Goal: Task Accomplishment & Management: Use online tool/utility

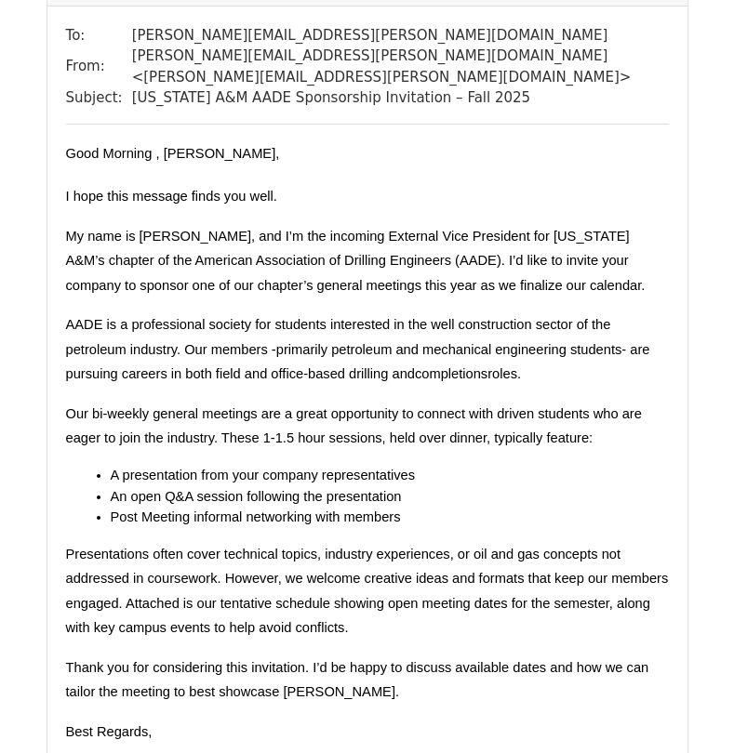
scroll to position [14280, 0]
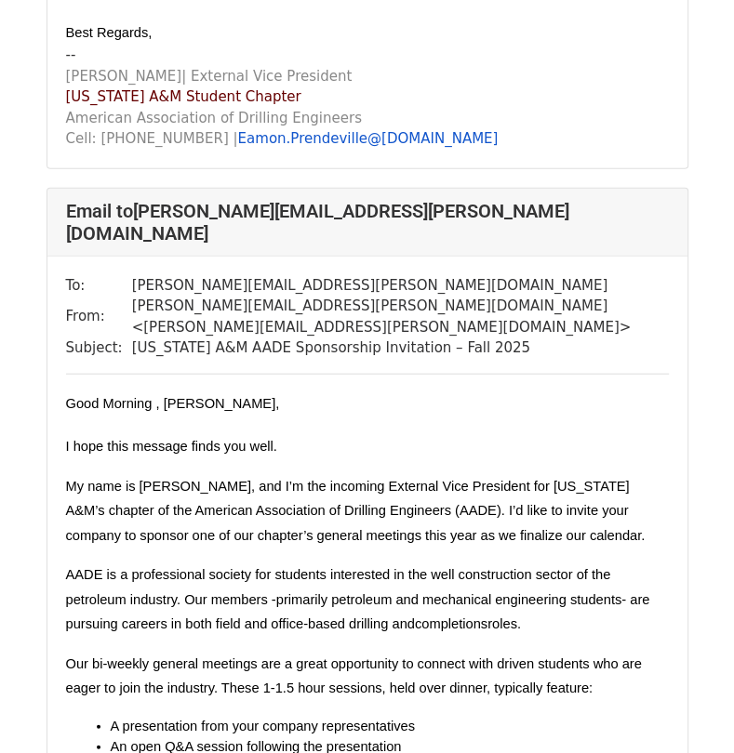
scroll to position [16831, 0]
copy span "Ovintiv"
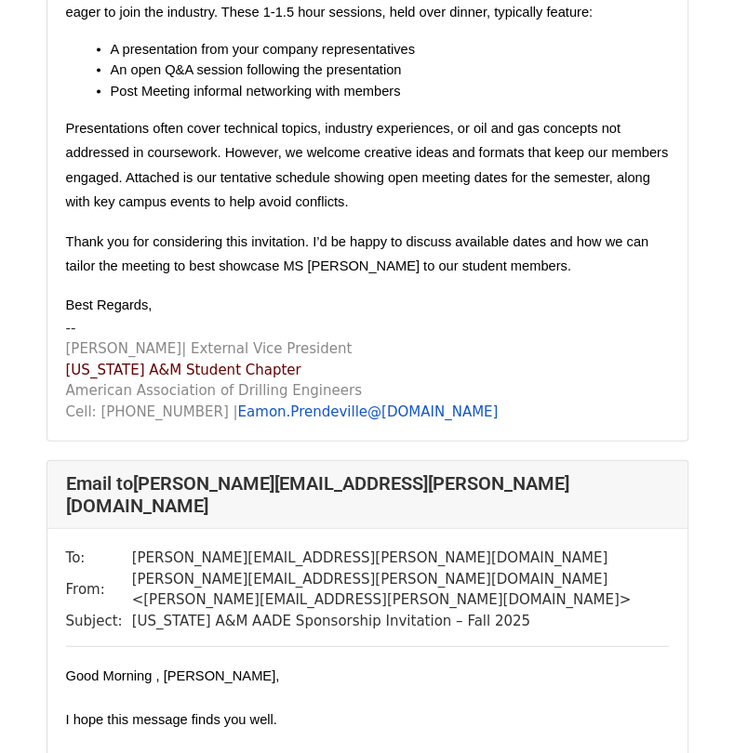
scroll to position [27773, 0]
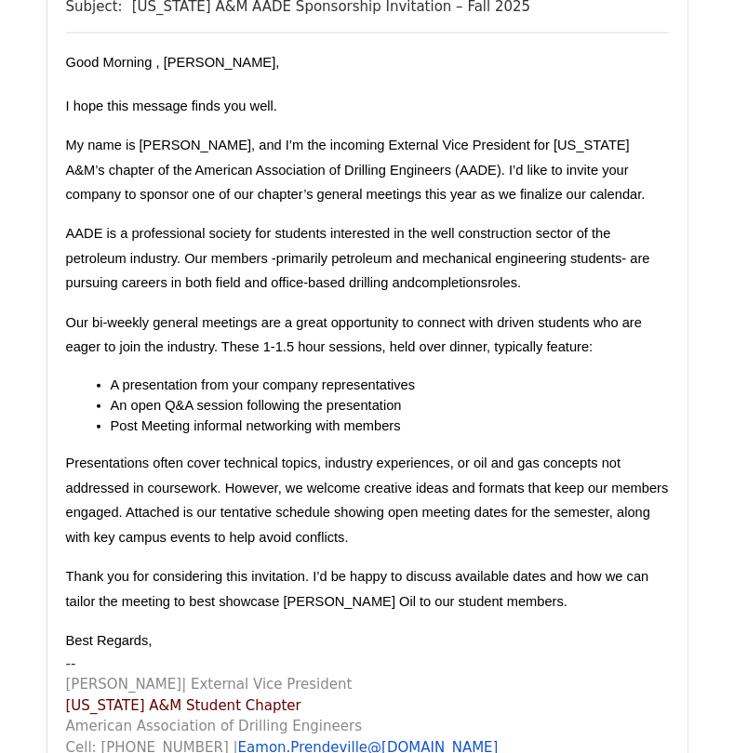
scroll to position [20931, 0]
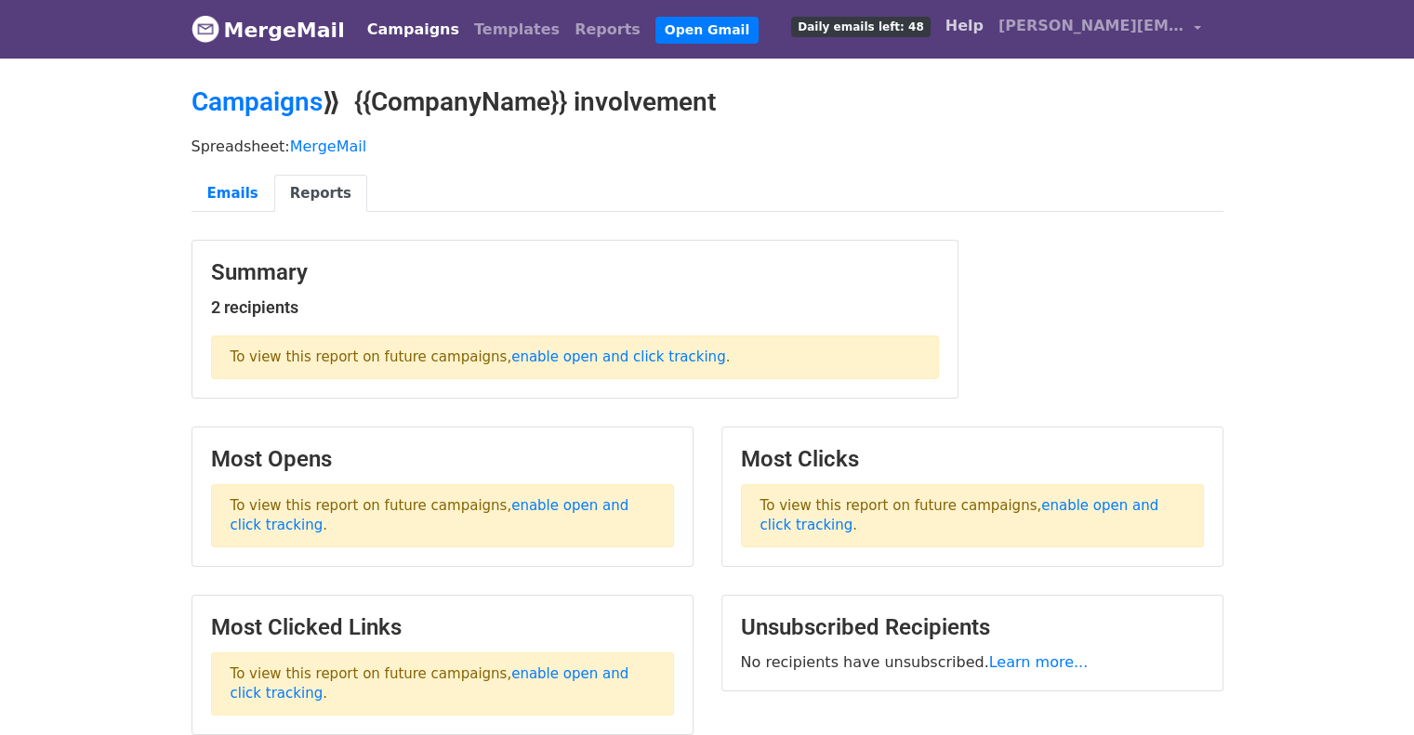
click at [974, 24] on link "Help" at bounding box center [964, 25] width 53 height 37
click at [1026, 39] on link "[PERSON_NAME][EMAIL_ADDRESS][PERSON_NAME][DOMAIN_NAME]" at bounding box center [1100, 29] width 218 height 44
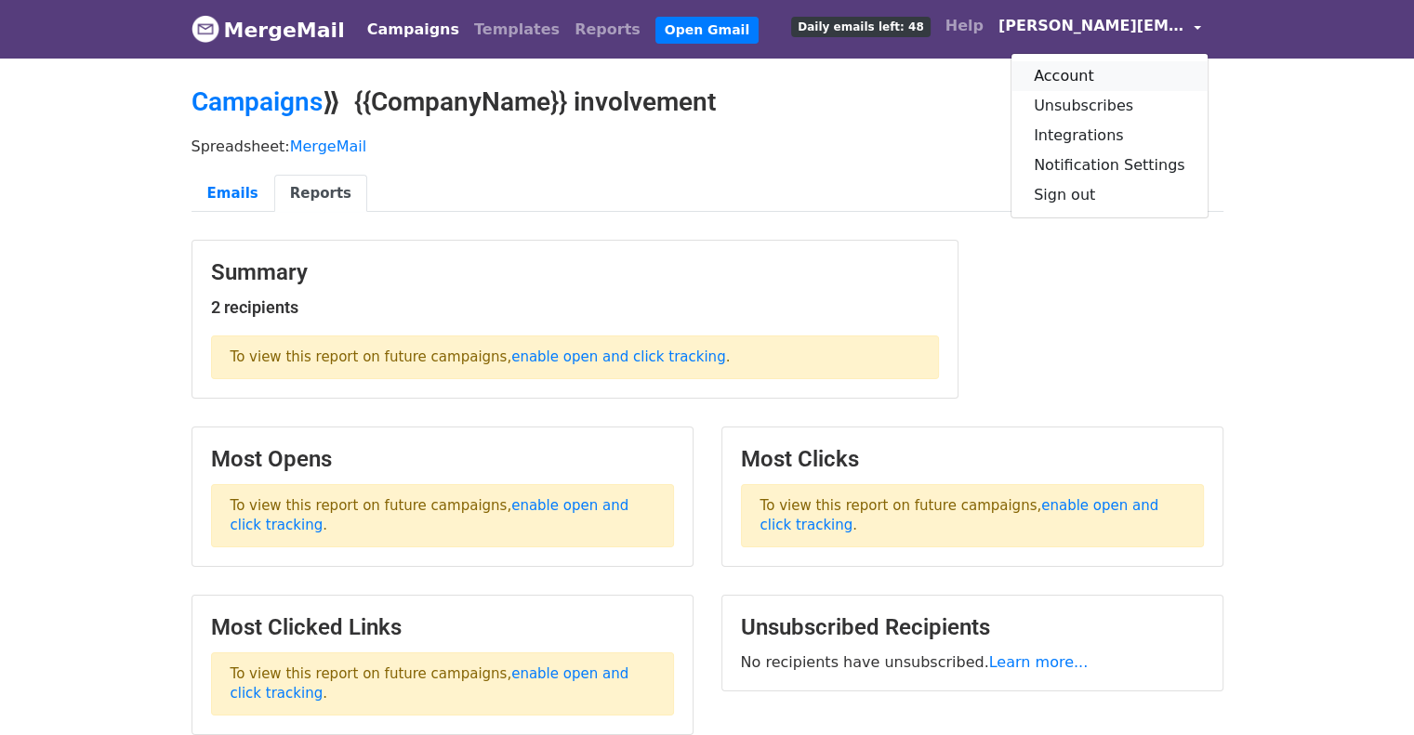
click at [1053, 69] on link "Account" at bounding box center [1109, 76] width 196 height 30
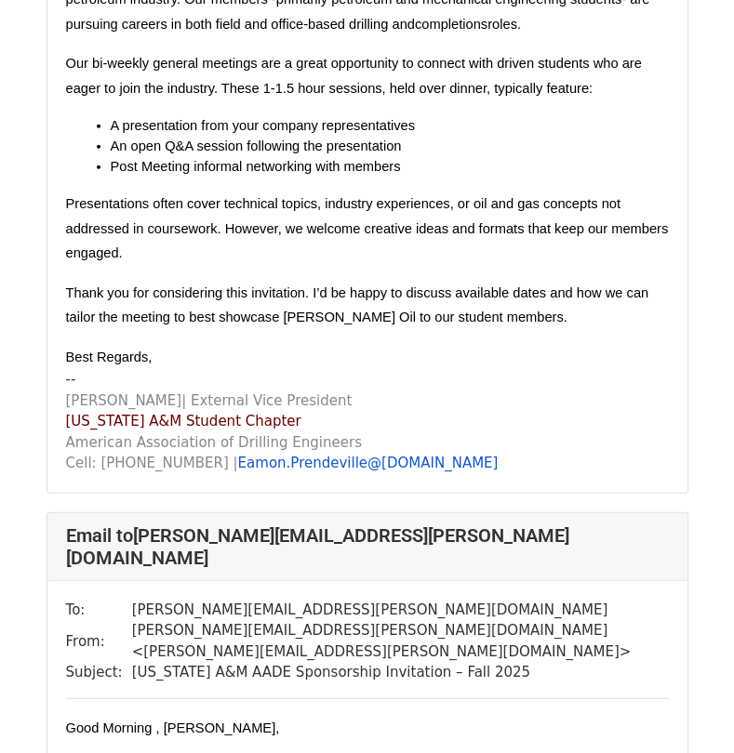
scroll to position [20616, 0]
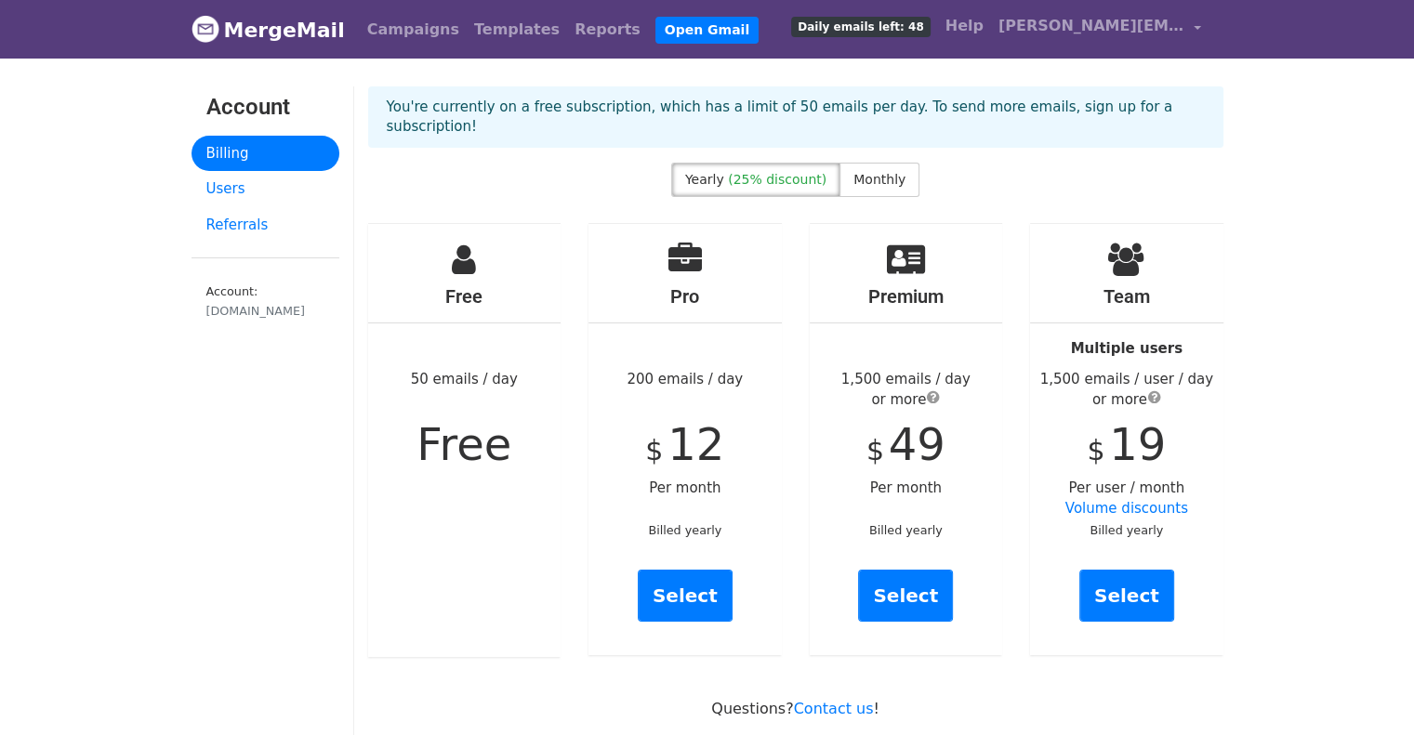
click at [871, 21] on span "Daily emails left: 48" at bounding box center [860, 27] width 139 height 20
click at [370, 33] on link "Campaigns" at bounding box center [413, 29] width 107 height 37
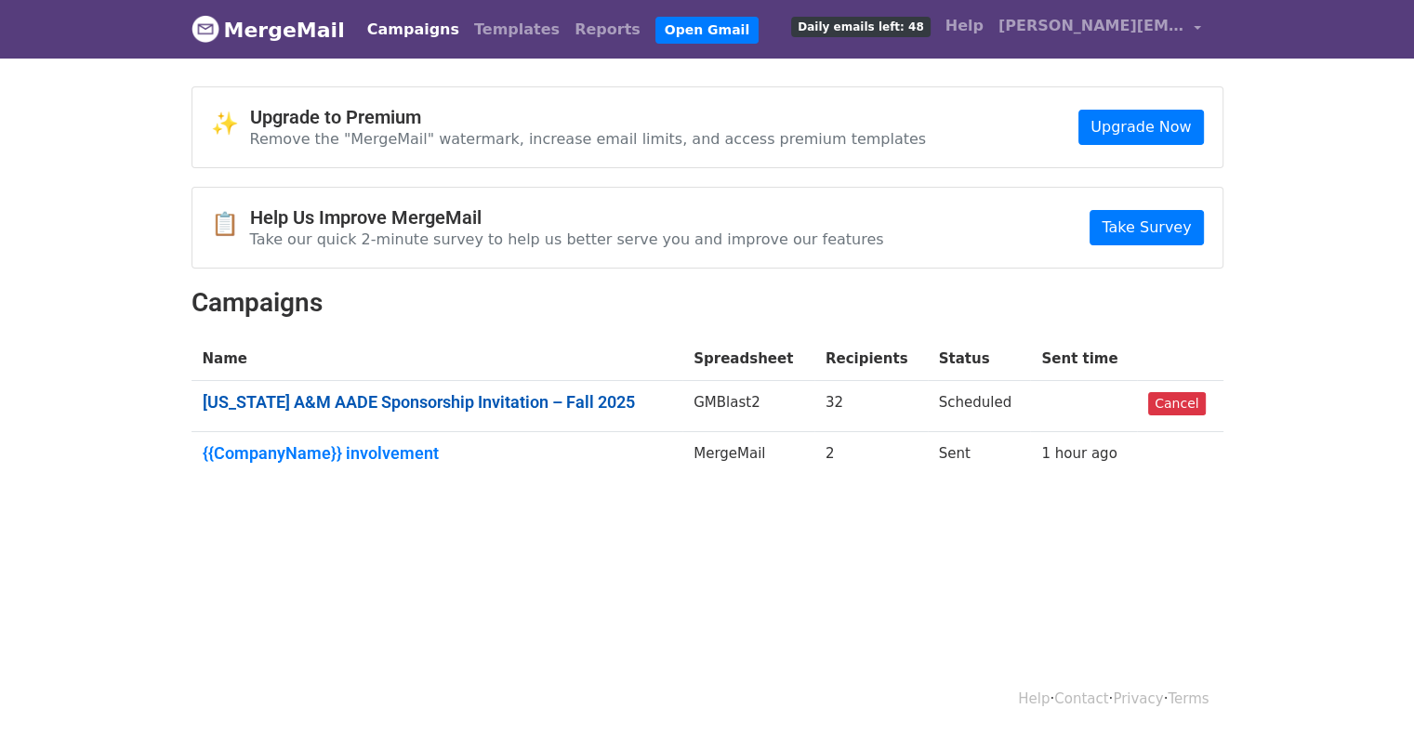
click at [383, 402] on link "Texas A&M AADE Sponsorship Invitation – Fall 2025" at bounding box center [437, 402] width 469 height 20
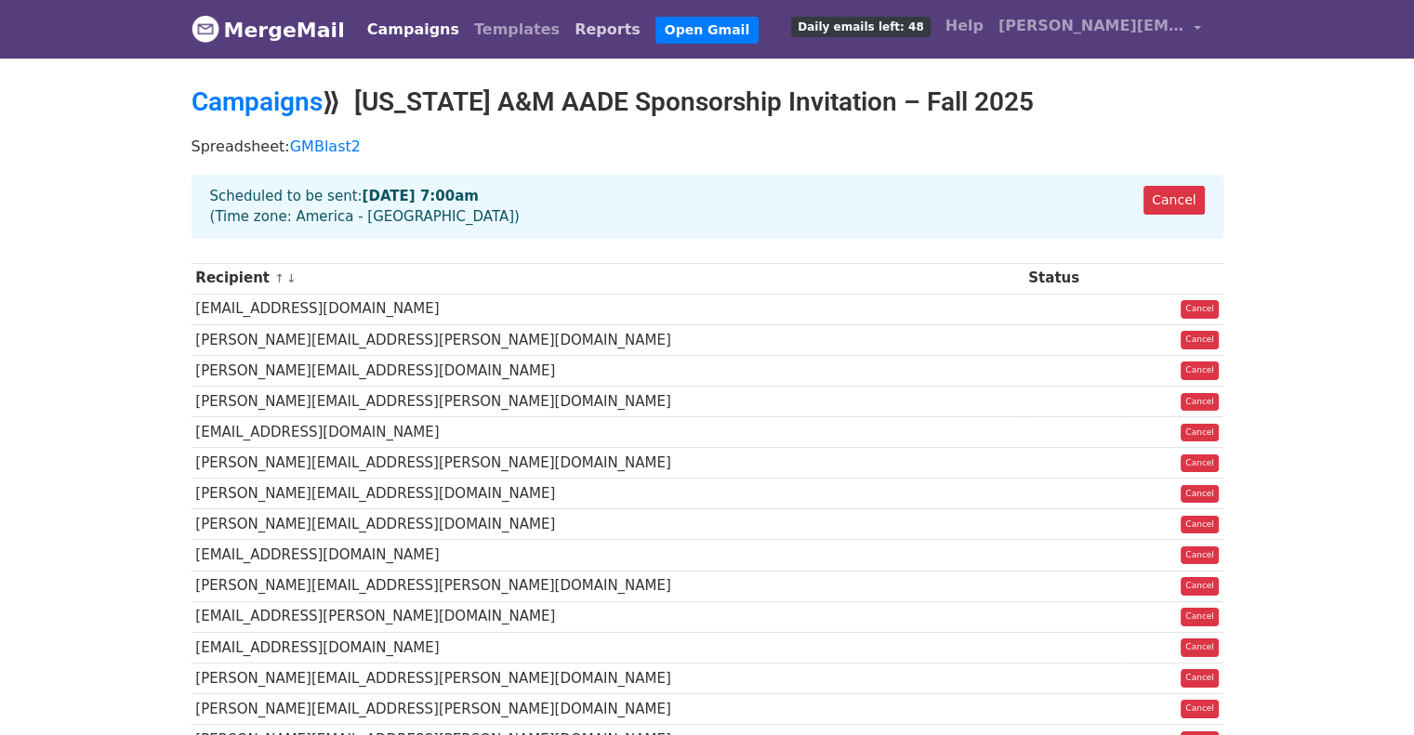
click at [567, 20] on link "Reports" at bounding box center [607, 29] width 81 height 37
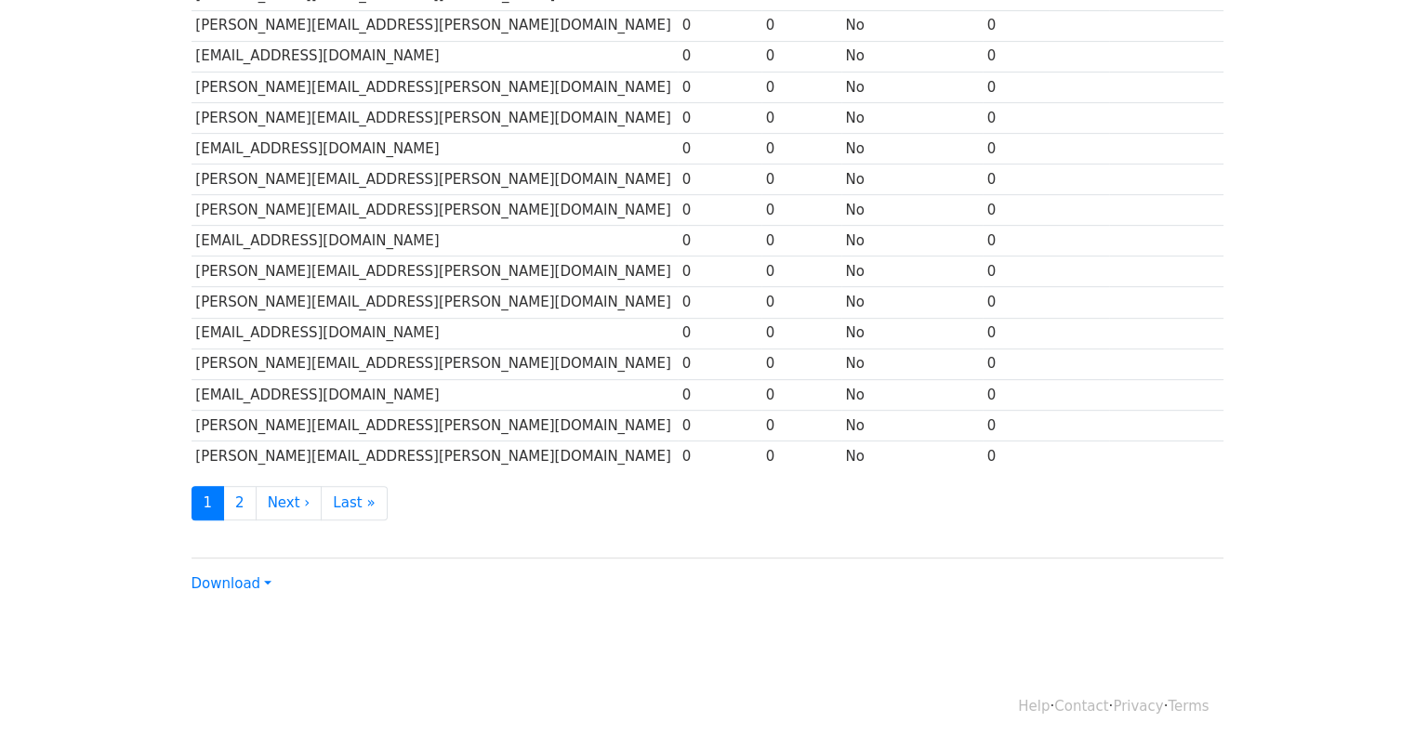
scroll to position [771, 0]
click at [231, 499] on link "2" at bounding box center [239, 502] width 33 height 34
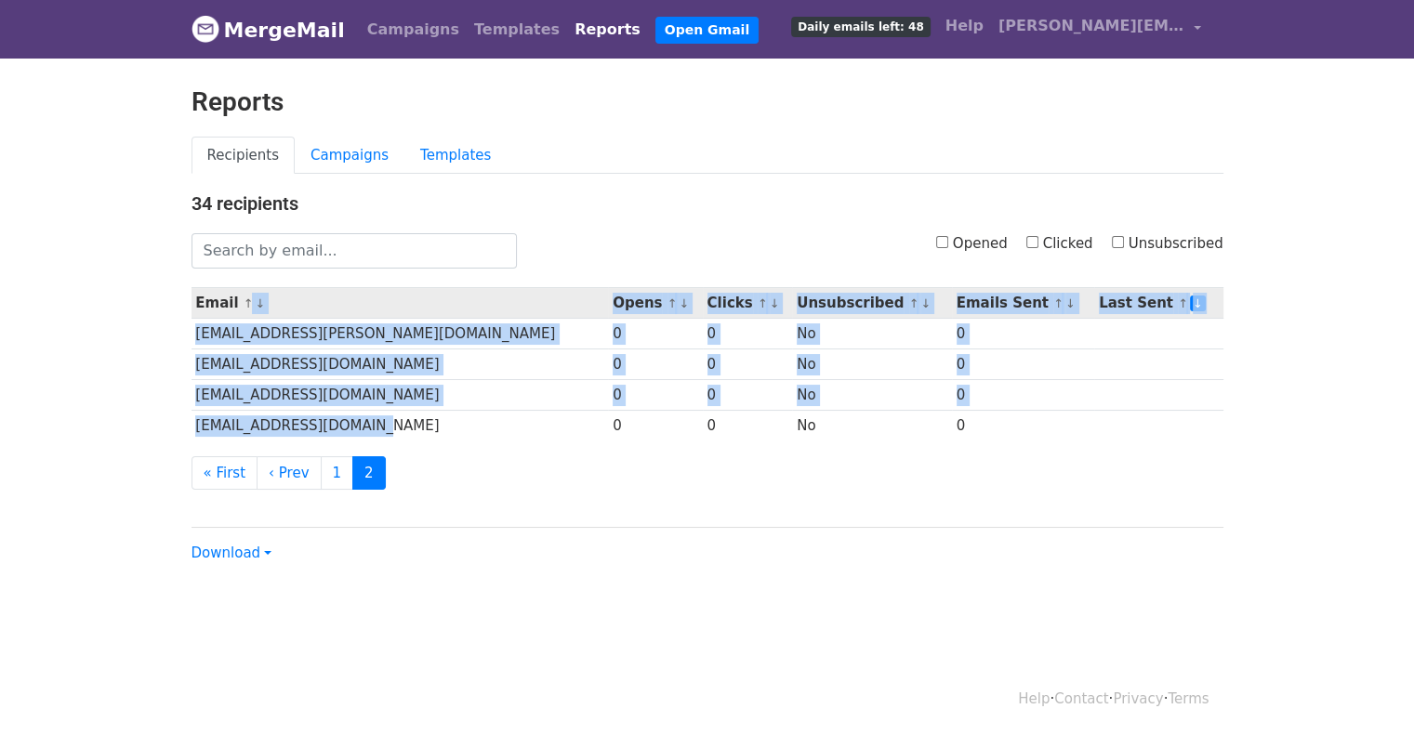
drag, startPoint x: 316, startPoint y: 352, endPoint x: 239, endPoint y: 310, distance: 88.2
click at [239, 310] on tbody "Email ↑ ↓ Opens ↑ ↓ Clicks ↑ ↓ Unsubscribed ↑ ↓ Emails Sent ↑ ↓ Last Sent ↑ ↓ s…" at bounding box center [708, 364] width 1032 height 153
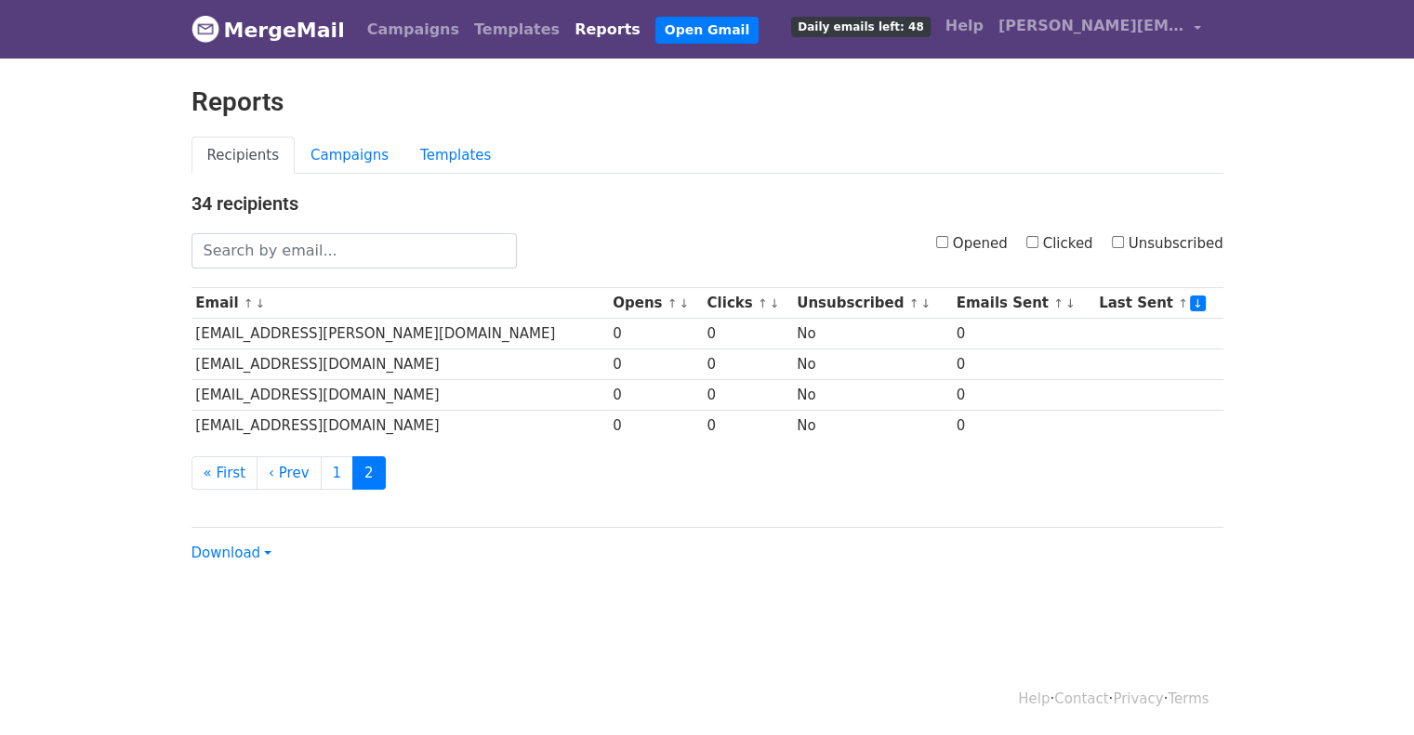
click at [94, 408] on body "MergeMail Campaigns Templates Reports Open Gmail Daily emails left: 48 Help eam…" at bounding box center [707, 319] width 1414 height 639
click at [325, 479] on link "1" at bounding box center [337, 473] width 33 height 34
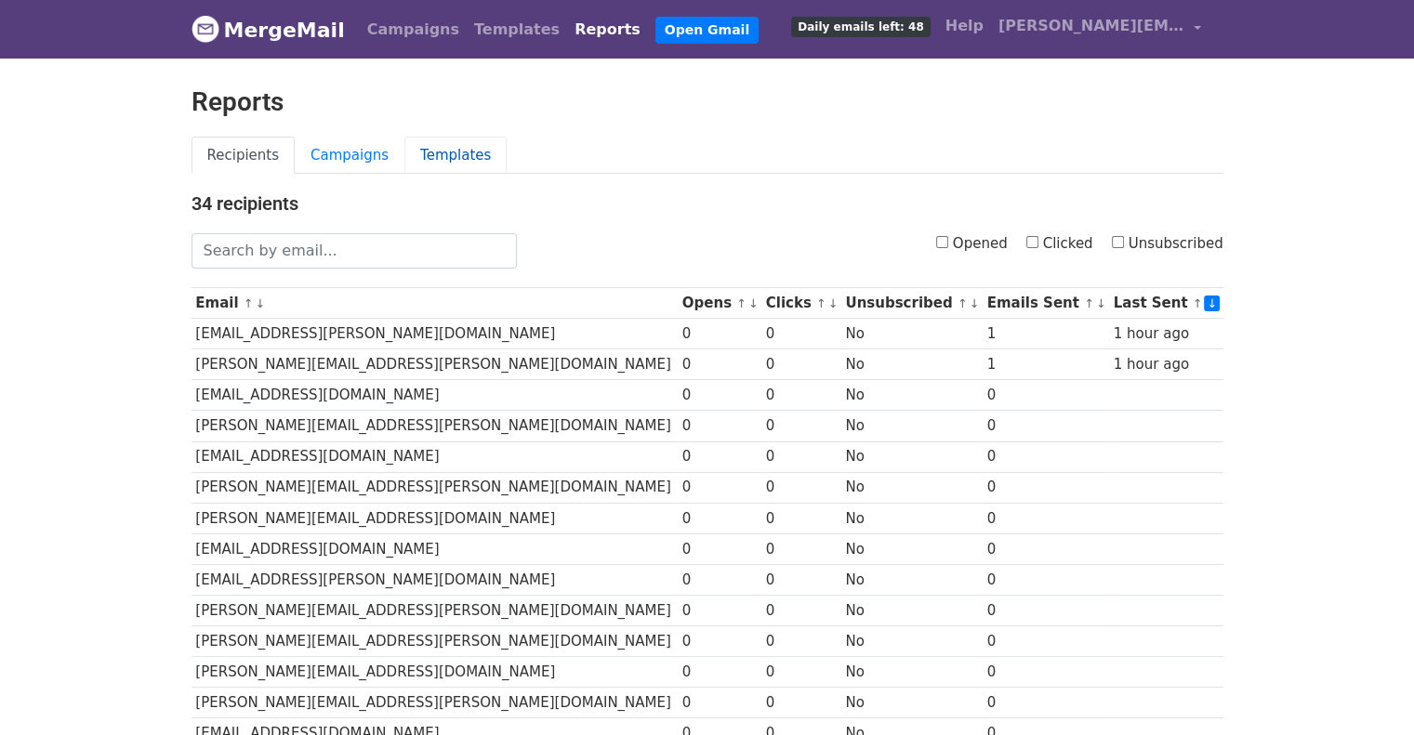
click at [438, 155] on link "Templates" at bounding box center [455, 156] width 102 height 38
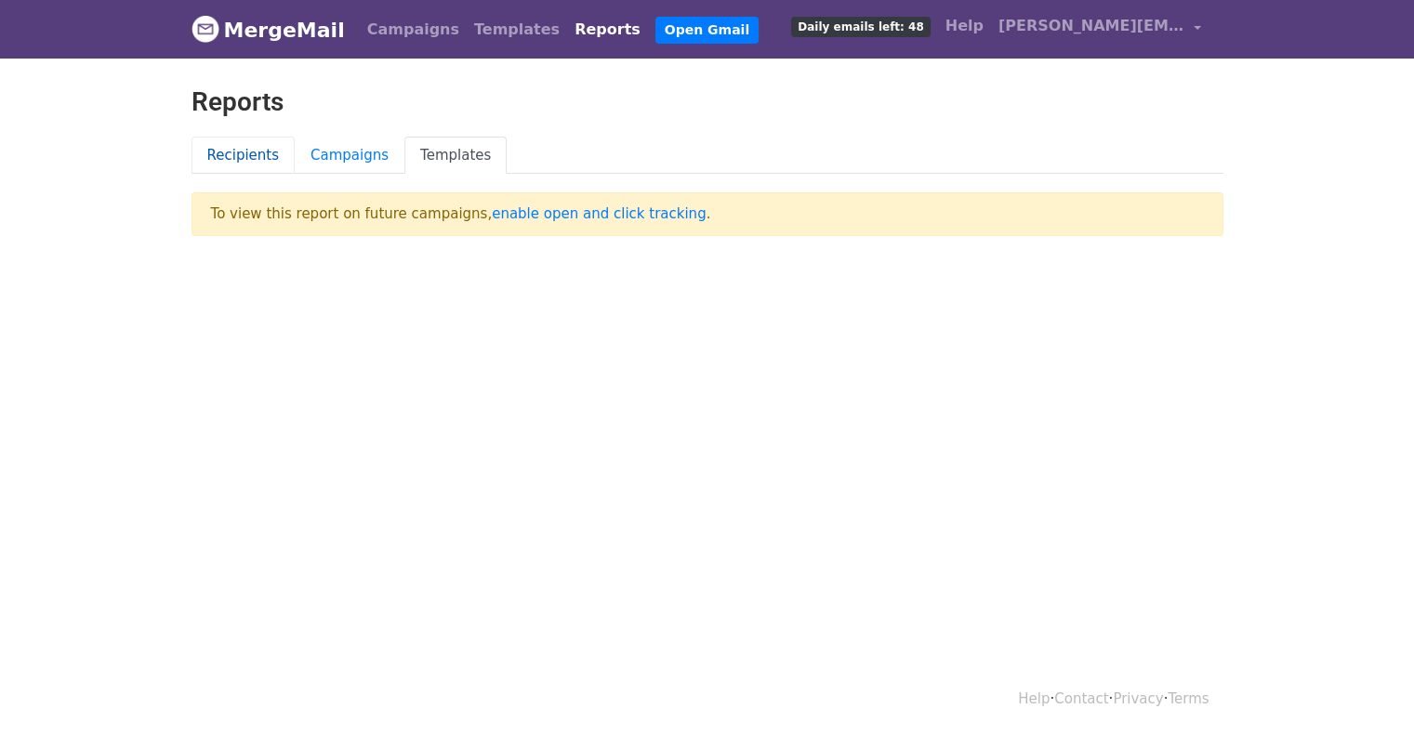
click at [231, 153] on link "Recipients" at bounding box center [244, 156] width 104 height 38
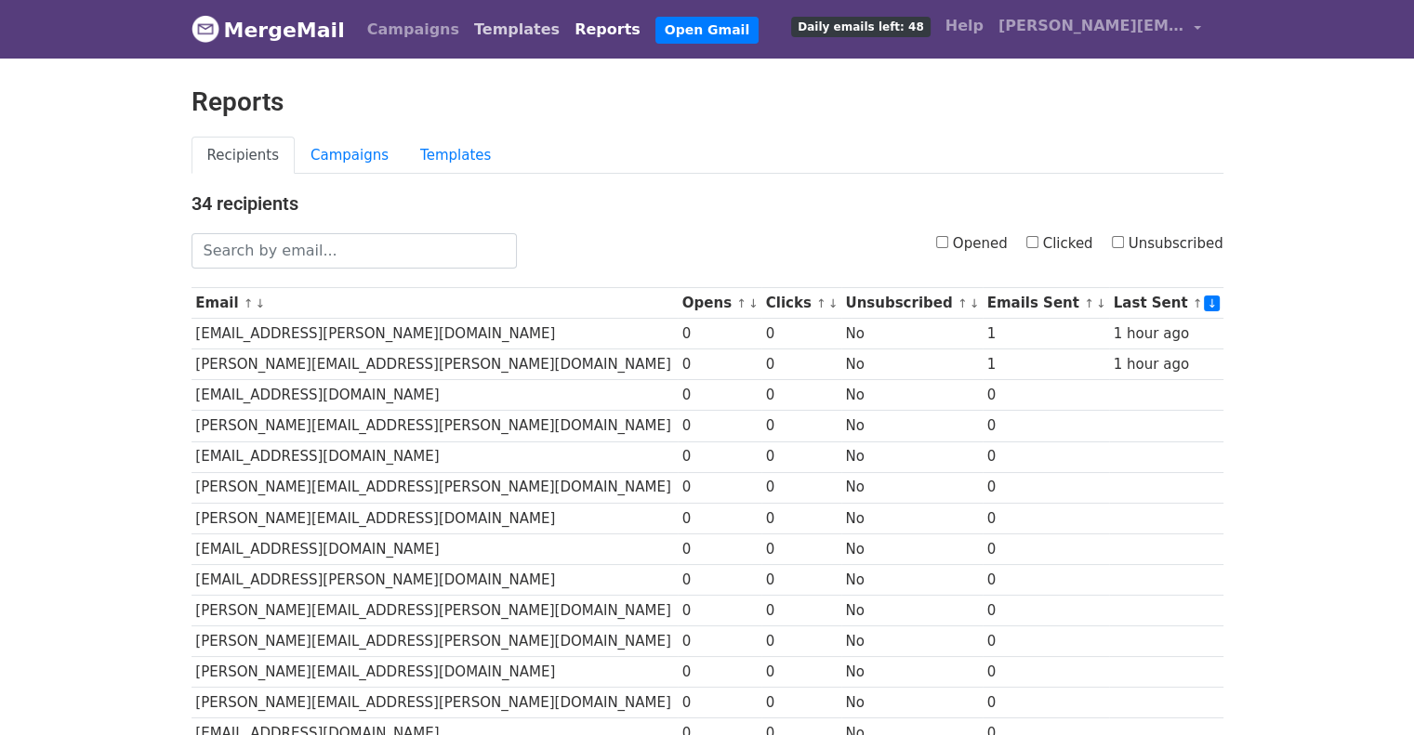
click at [477, 29] on link "Templates" at bounding box center [517, 29] width 100 height 37
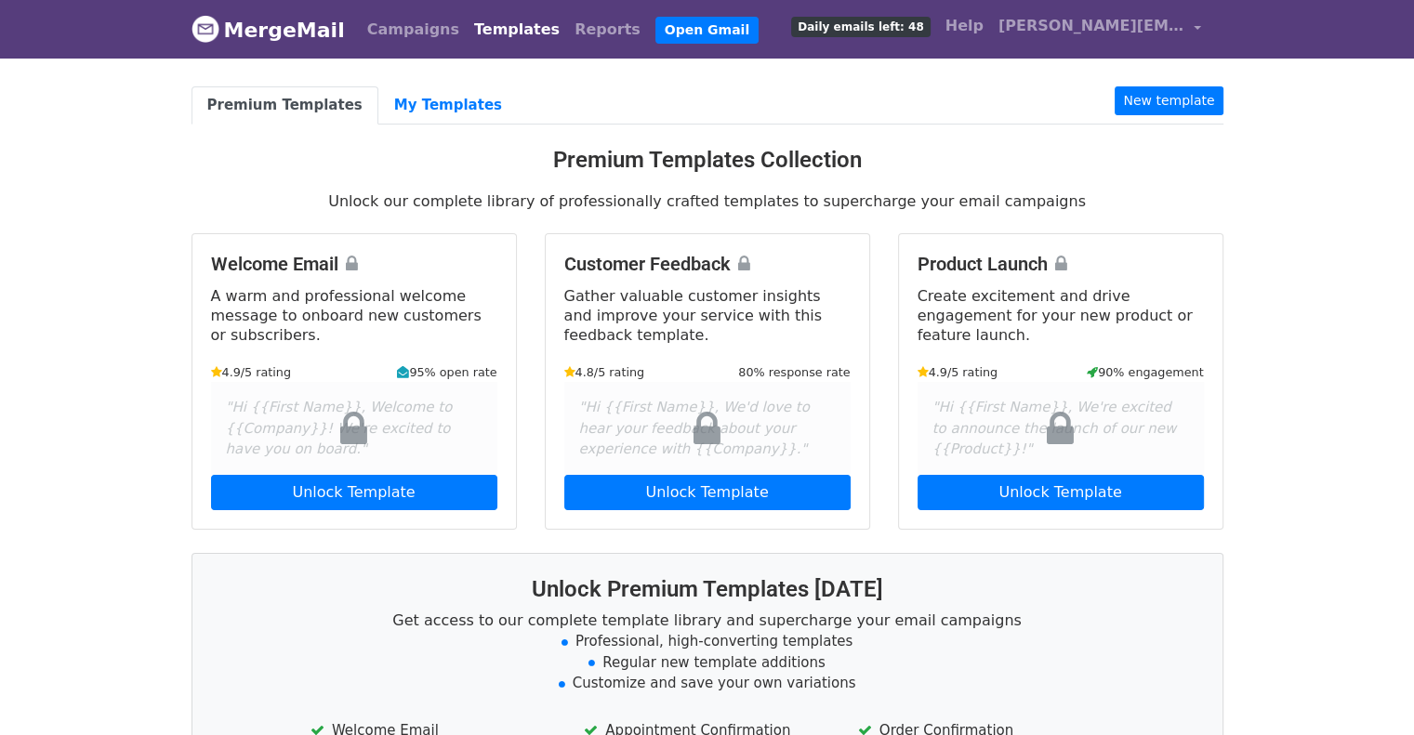
click at [873, 19] on span "Daily emails left: 48" at bounding box center [860, 27] width 139 height 20
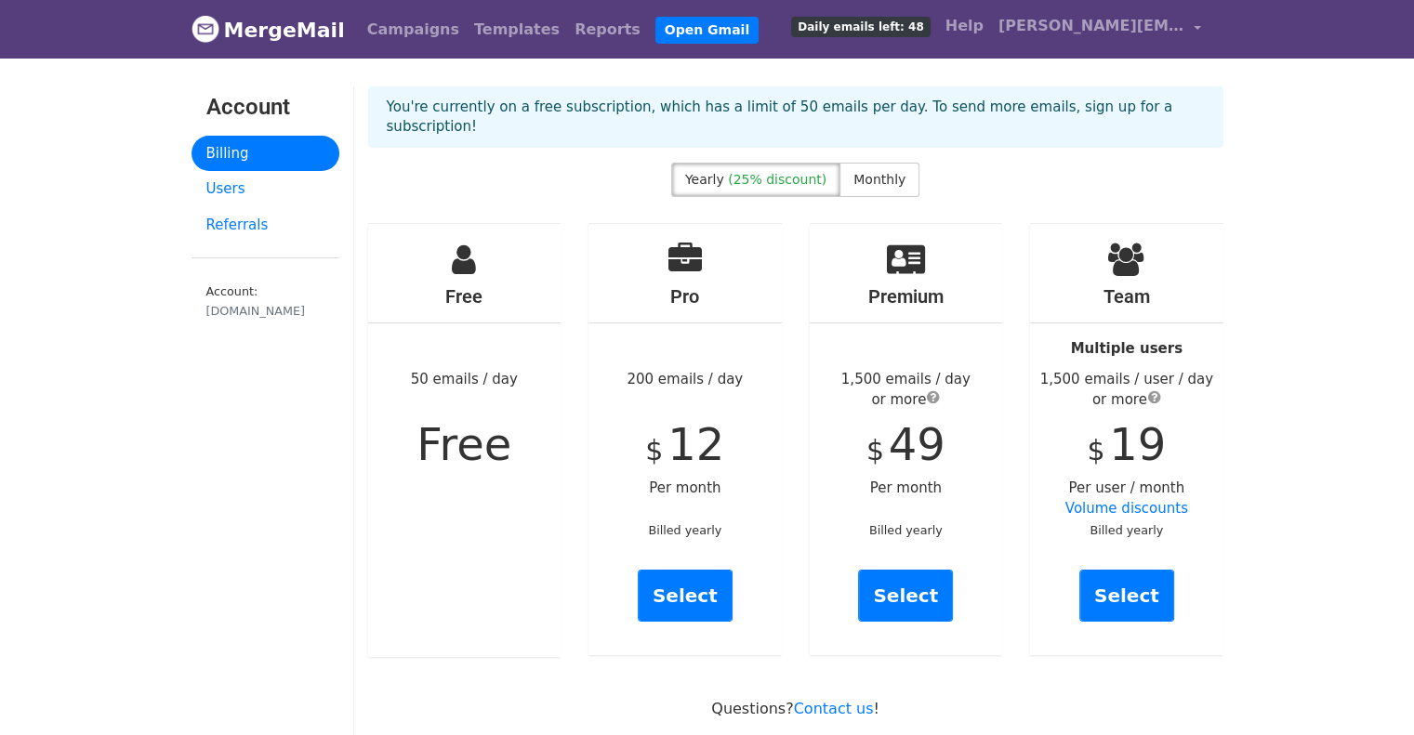
click at [216, 40] on img at bounding box center [206, 29] width 28 height 28
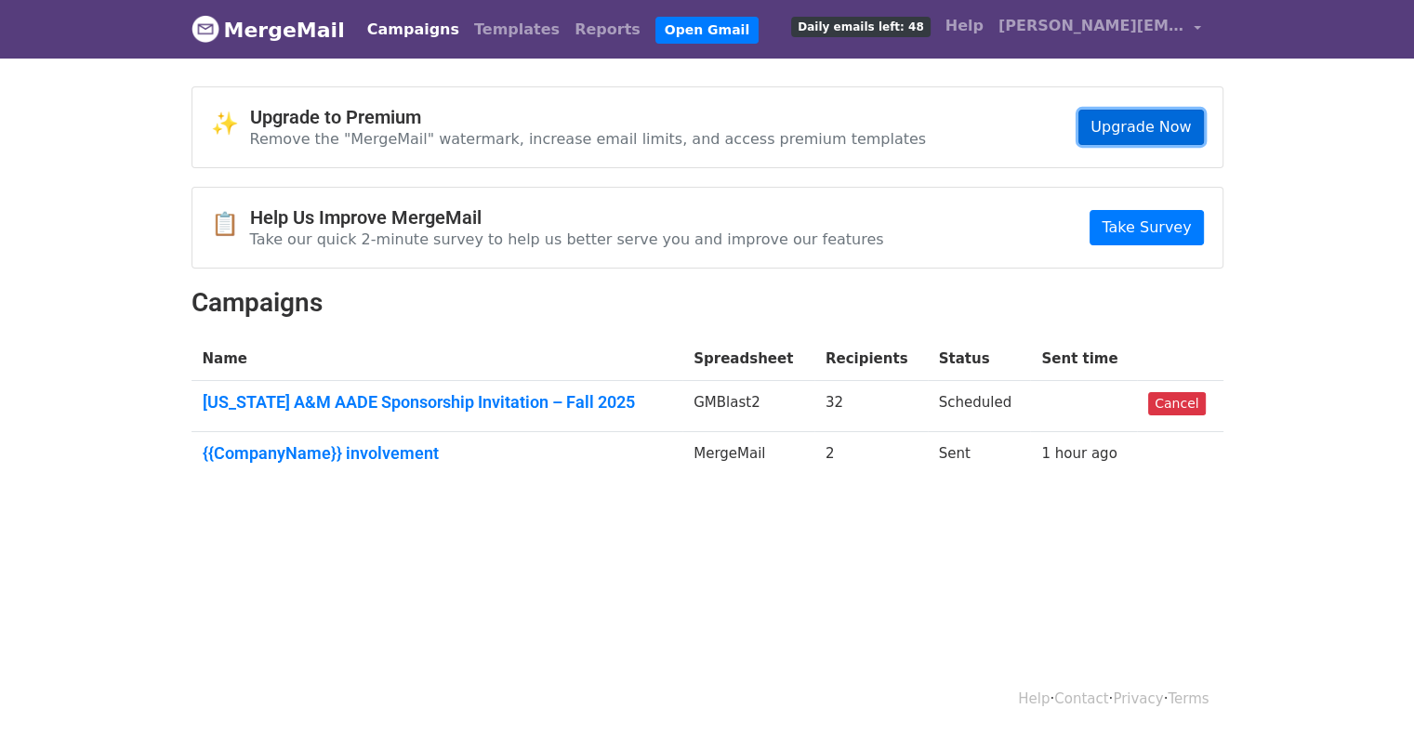
click at [1102, 128] on link "Upgrade Now" at bounding box center [1140, 127] width 125 height 35
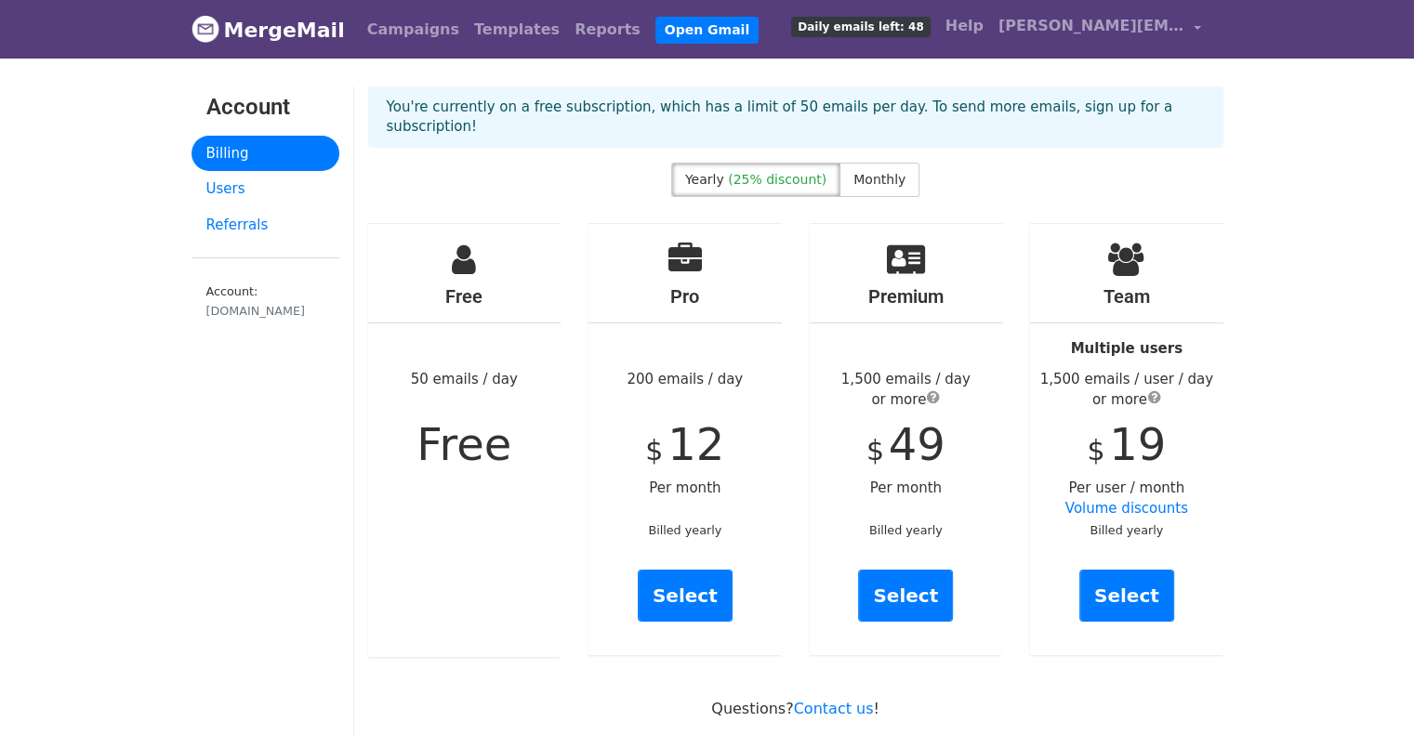
click at [233, 37] on link "MergeMail" at bounding box center [268, 29] width 153 height 39
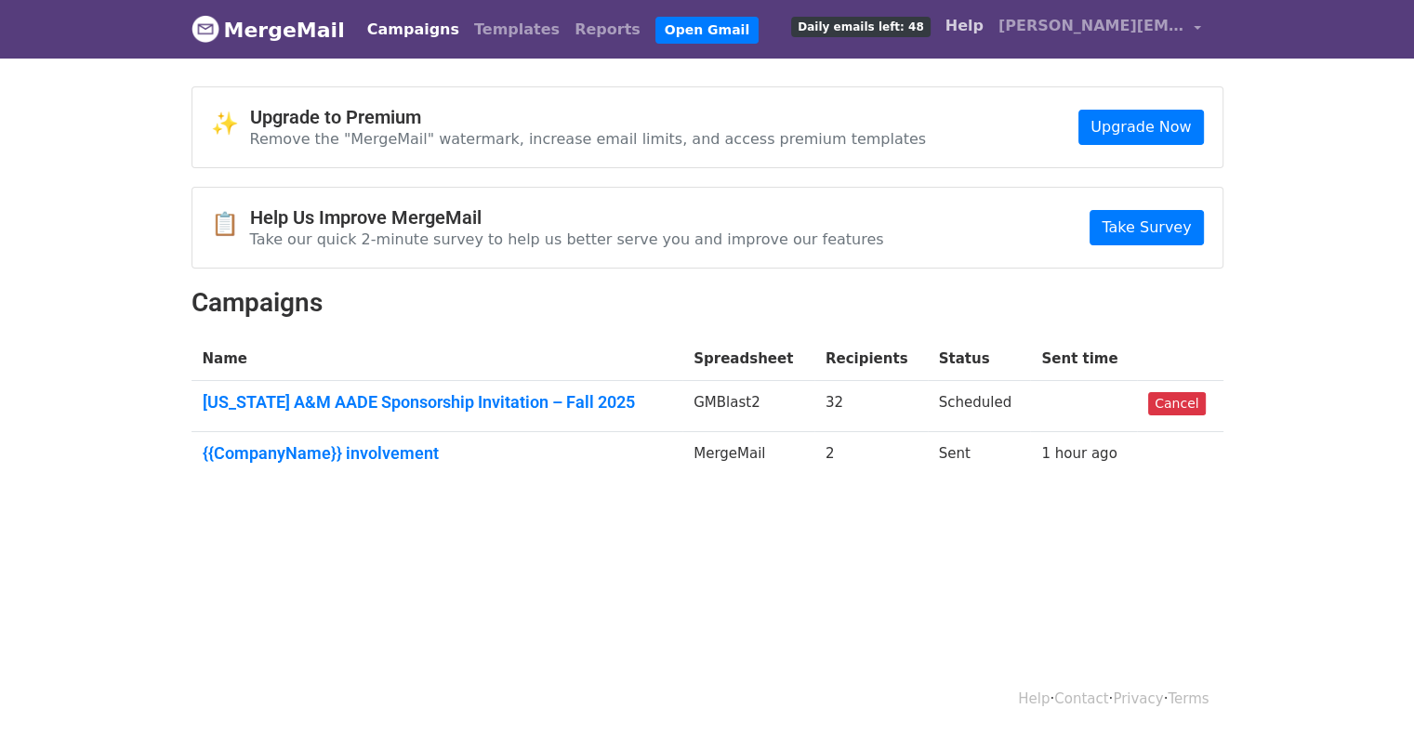
click at [961, 24] on link "Help" at bounding box center [964, 25] width 53 height 37
click at [380, 400] on link "Texas A&M AADE Sponsorship Invitation – Fall 2025" at bounding box center [437, 402] width 469 height 20
click at [361, 404] on link "Texas A&M AADE Sponsorship Invitation – Fall 2025" at bounding box center [437, 402] width 469 height 20
